Goal: Transaction & Acquisition: Obtain resource

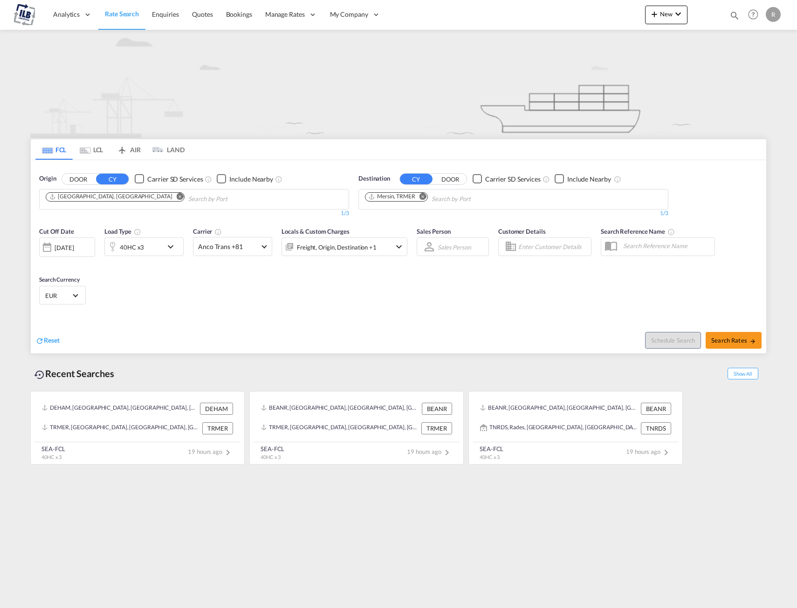
click at [177, 197] on md-icon "Remove" at bounding box center [180, 196] width 7 height 7
click at [423, 196] on md-icon "Remove" at bounding box center [422, 196] width 7 height 7
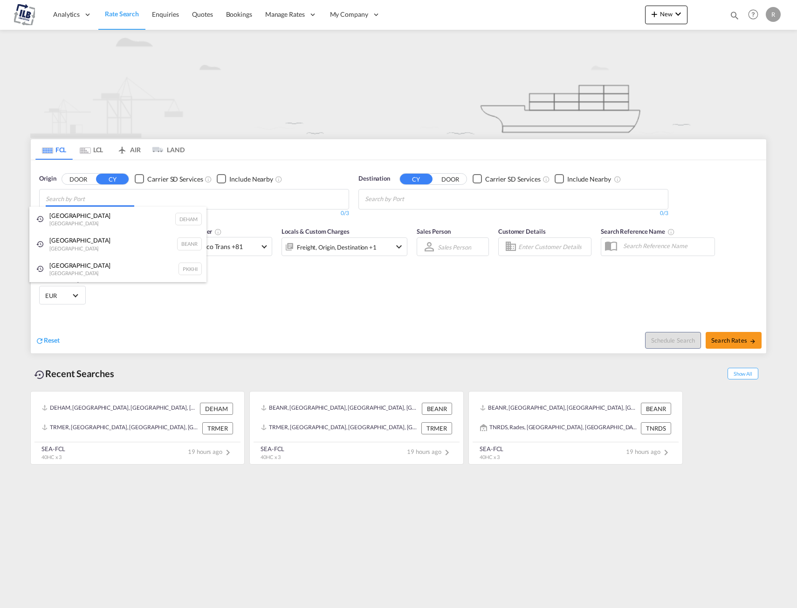
click at [168, 199] on body "Analytics Dashboard Rate Search Enquiries Quotes Bookings" at bounding box center [398, 304] width 797 height 608
click at [130, 243] on div "Antwerp [GEOGRAPHIC_DATA] BEANR" at bounding box center [117, 244] width 177 height 25
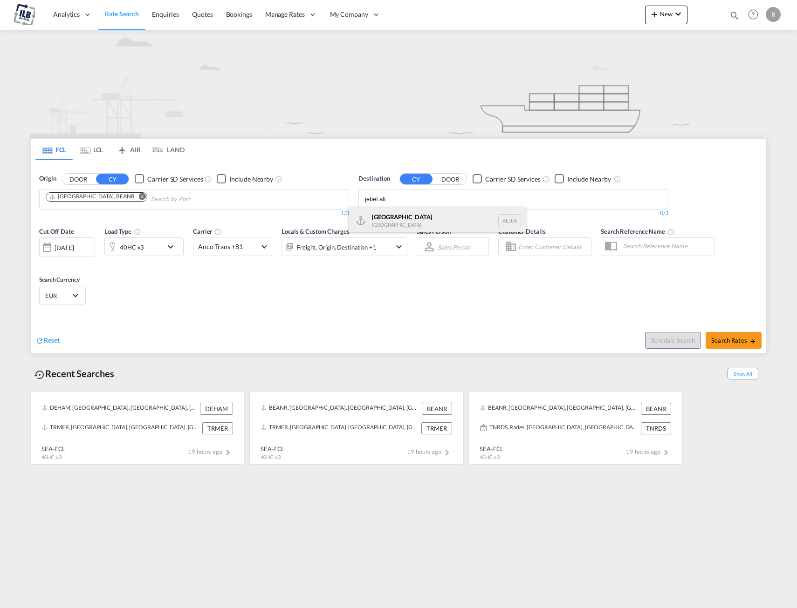
type input "jebel ali"
click at [403, 217] on div "[GEOGRAPHIC_DATA] [GEOGRAPHIC_DATA]" at bounding box center [436, 221] width 177 height 28
click at [266, 246] on md-select-value "Anco Trans +81" at bounding box center [232, 247] width 78 height 18
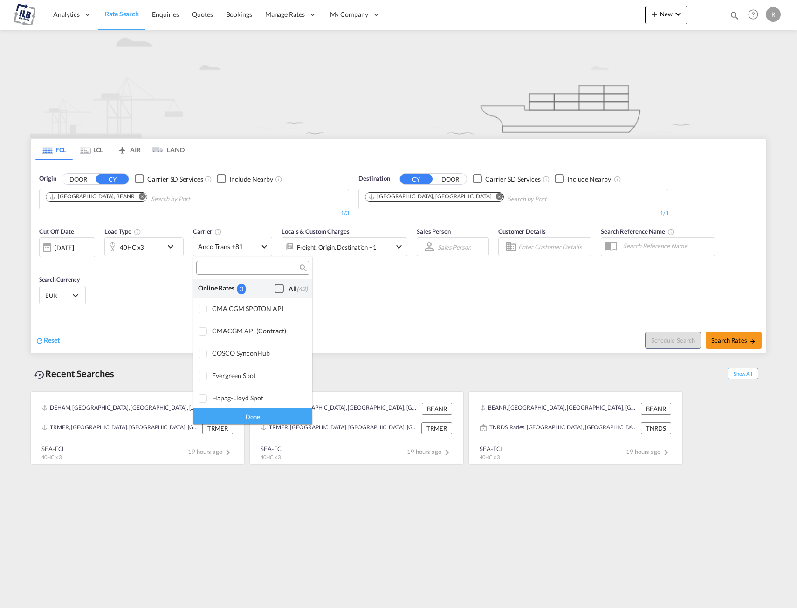
click at [275, 291] on div "Checkbox No Ink" at bounding box center [278, 288] width 9 height 9
click at [239, 417] on div "Done" at bounding box center [252, 416] width 119 height 16
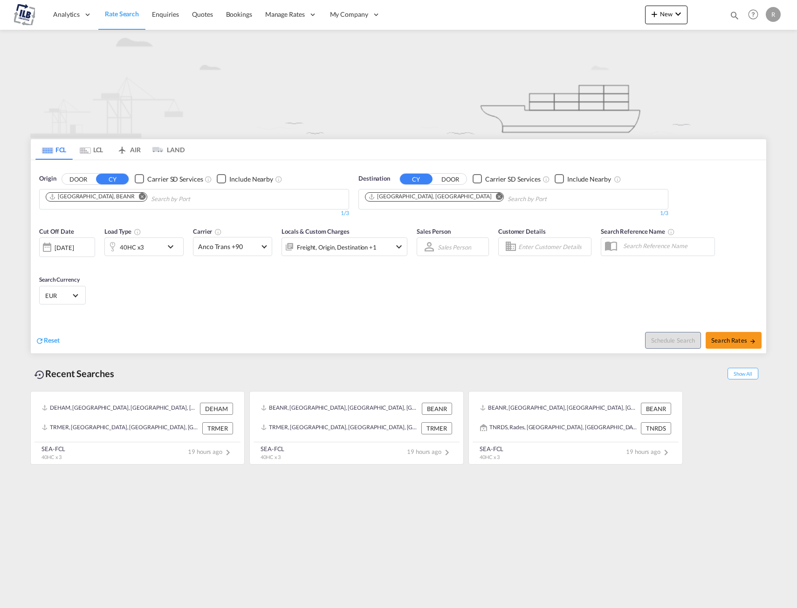
click at [171, 247] on md-icon "icon-chevron-down" at bounding box center [173, 246] width 16 height 11
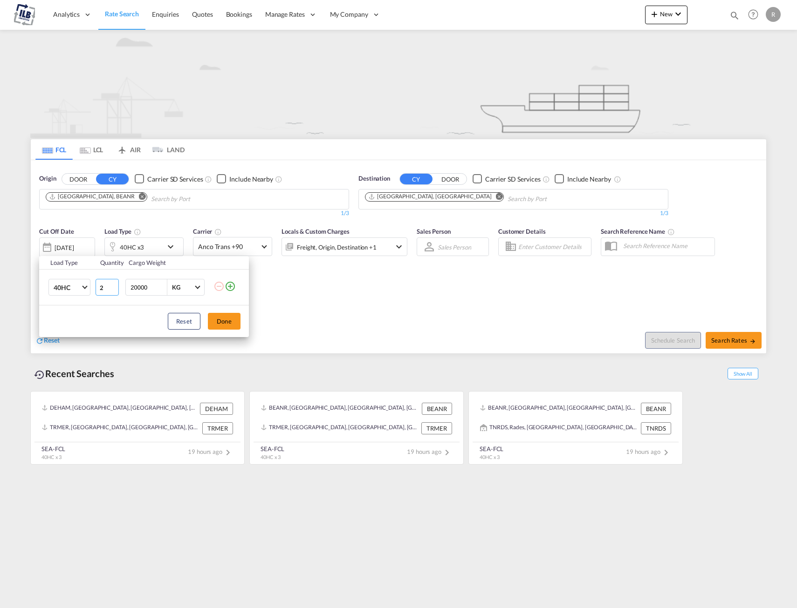
click at [113, 291] on input "2" at bounding box center [106, 287] width 23 height 17
click at [113, 291] on input "1" at bounding box center [106, 287] width 23 height 17
type input "2"
click at [115, 285] on input "2" at bounding box center [106, 287] width 23 height 17
click at [102, 288] on input "2" at bounding box center [106, 287] width 23 height 17
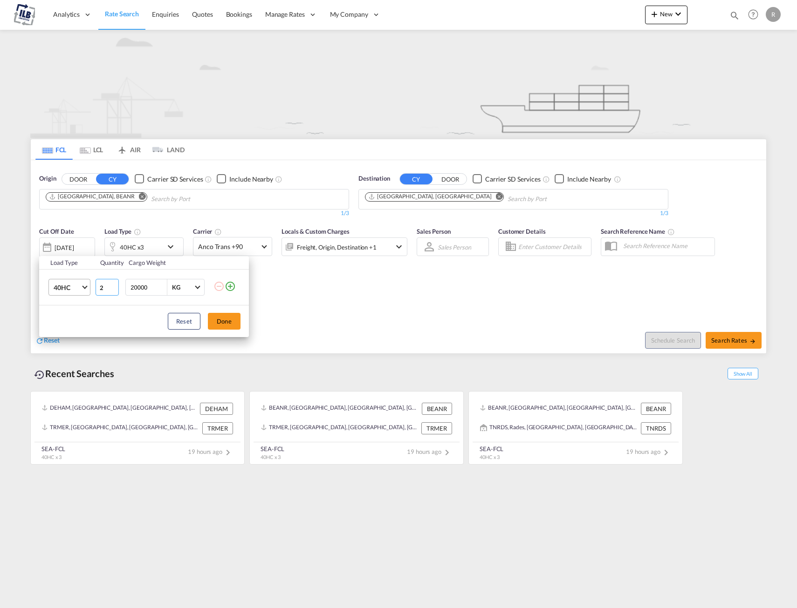
drag, startPoint x: 83, startPoint y: 288, endPoint x: 67, endPoint y: 288, distance: 16.3
click at [73, 287] on tr "40HC 20GP 40GP 40HC 45HC 20RE 40RE 40HR 20OT 40OT 20FR 40FR 40NR 20NR 45S 20TK …" at bounding box center [144, 288] width 210 height 36
type input "1"
click at [235, 289] on md-icon "icon-plus-circle-outline" at bounding box center [230, 286] width 11 height 11
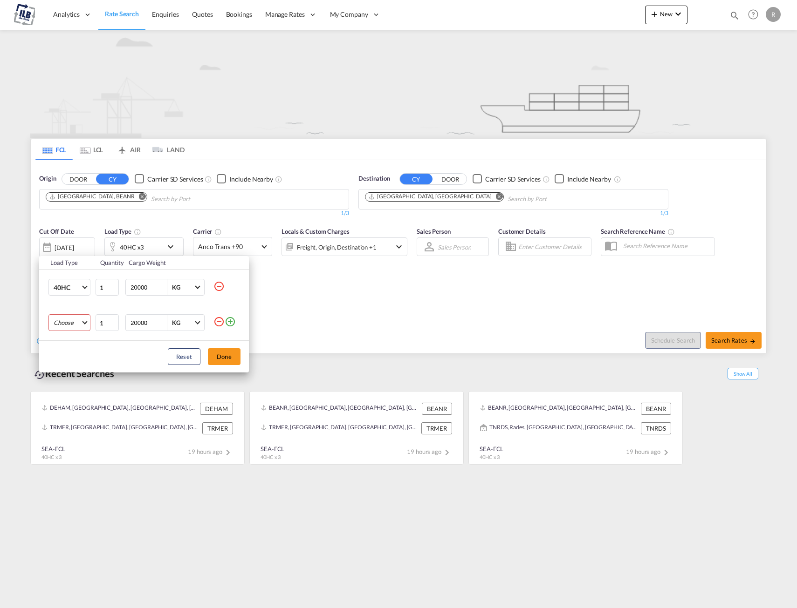
click at [71, 326] on md-select "Choose 20GP 40GP 40HC 45HC 20RE 40RE 40HR 20OT 40OT 20FR 40FR 40NR 20NR 45S 20T…" at bounding box center [69, 322] width 42 height 17
type md-option "20GP"
click at [68, 326] on div "20GP" at bounding box center [62, 323] width 16 height 8
click at [213, 359] on button "Done" at bounding box center [224, 356] width 33 height 17
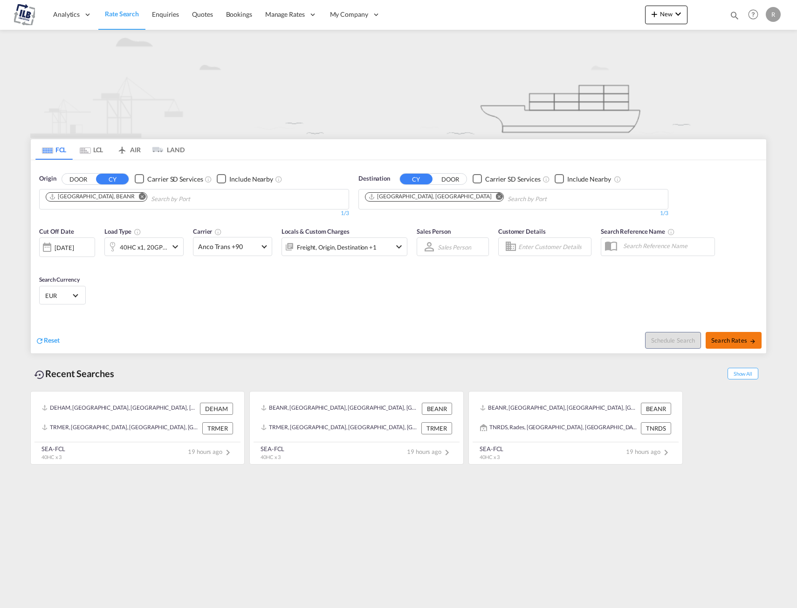
click at [727, 343] on span "Search Rates" at bounding box center [733, 340] width 45 height 7
type input "BEANR to AEJEA / [DATE]"
